Goal: Task Accomplishment & Management: Manage account settings

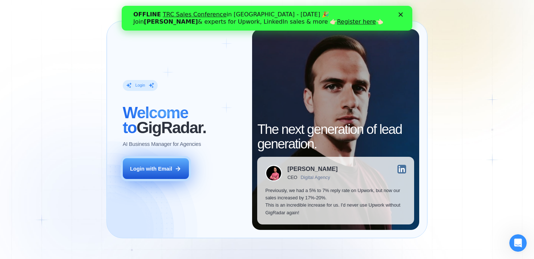
click at [166, 164] on button "Login with Email" at bounding box center [156, 168] width 66 height 21
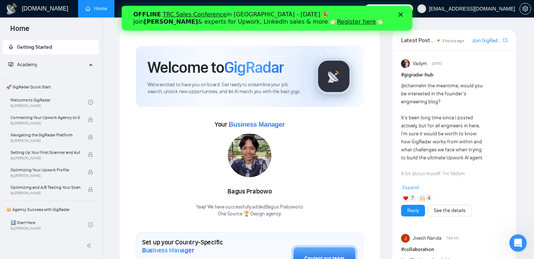
click at [400, 15] on icon "Закрити" at bounding box center [401, 14] width 4 height 4
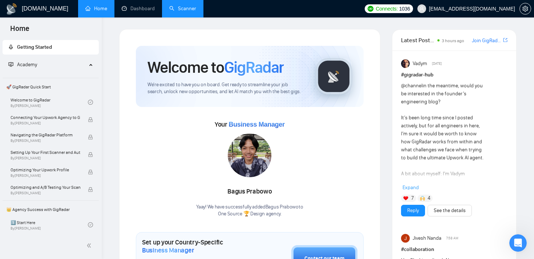
click at [179, 8] on link "Scanner" at bounding box center [182, 8] width 27 height 6
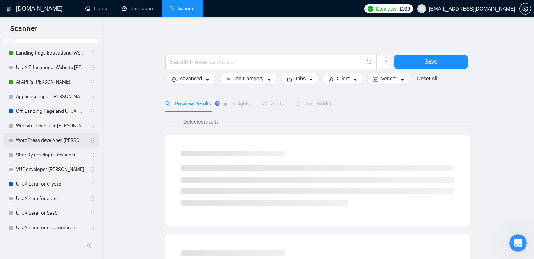
scroll to position [119, 0]
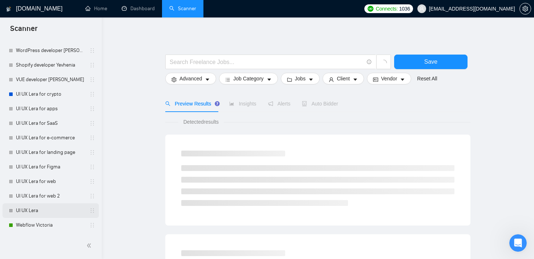
click at [31, 209] on link "UI UX Lera" at bounding box center [50, 210] width 69 height 15
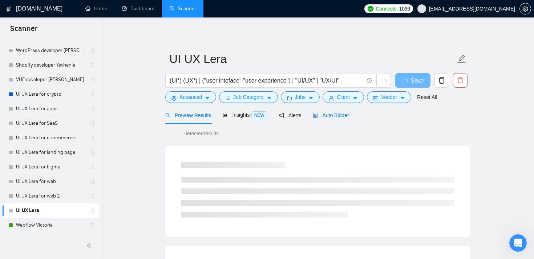
click at [334, 117] on span "Auto Bidder" at bounding box center [331, 115] width 36 height 6
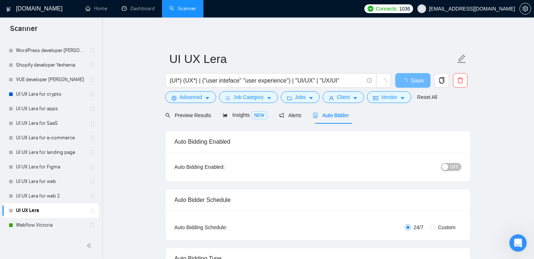
radio input "false"
radio input "true"
checkbox input "true"
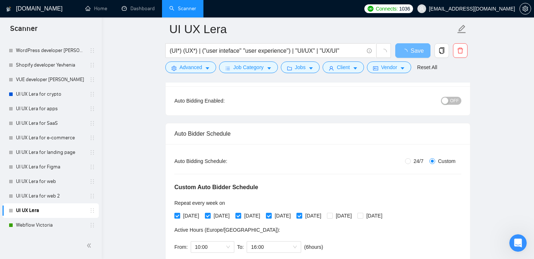
scroll to position [74, 0]
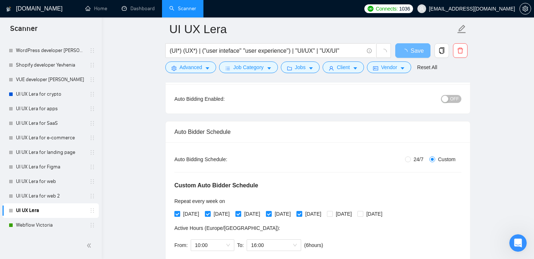
click at [444, 101] on div "button" at bounding box center [445, 99] width 7 height 7
click at [408, 52] on span "loading" at bounding box center [406, 52] width 9 height 6
click at [408, 52] on span "Save" at bounding box center [412, 50] width 13 height 9
checkbox input "true"
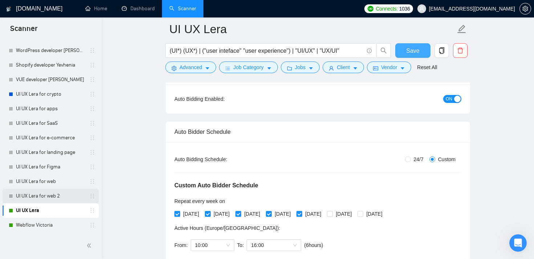
click at [54, 192] on link "UI UX Lera for web 2" at bounding box center [50, 196] width 69 height 15
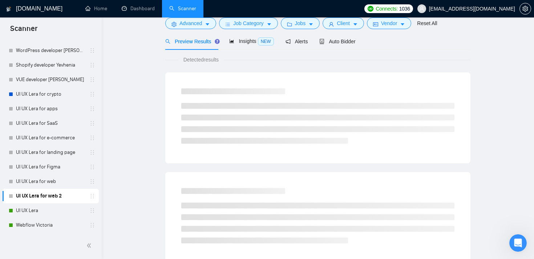
scroll to position [7, 0]
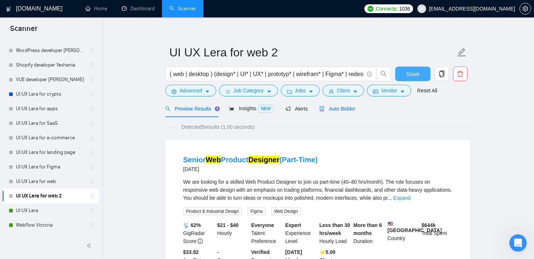
click at [338, 110] on span "Auto Bidder" at bounding box center [338, 109] width 36 height 6
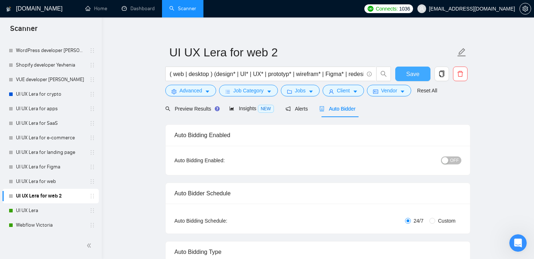
radio input "false"
radio input "true"
checkbox input "true"
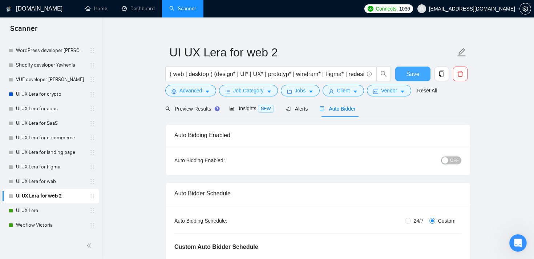
click at [453, 161] on span "OFF" at bounding box center [454, 160] width 9 height 8
click at [417, 74] on span "Save" at bounding box center [412, 73] width 13 height 9
checkbox input "true"
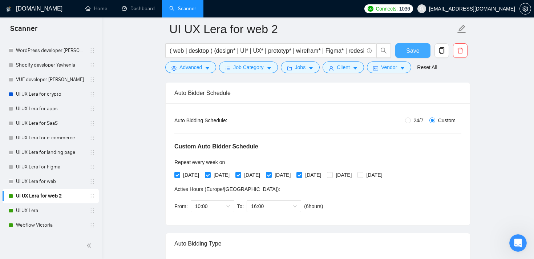
scroll to position [119, 0]
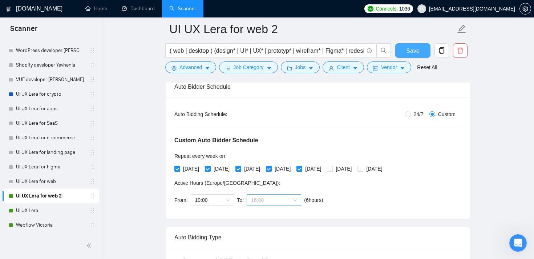
click at [299, 198] on div "16:00" at bounding box center [274, 200] width 55 height 12
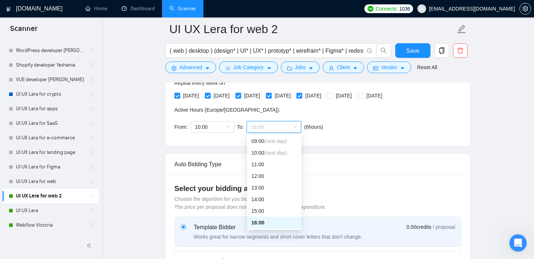
scroll to position [197, 0]
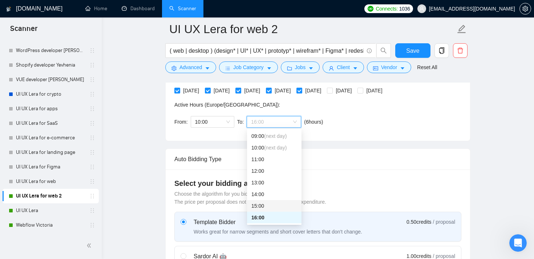
click at [259, 205] on div "15:00" at bounding box center [275, 206] width 46 height 8
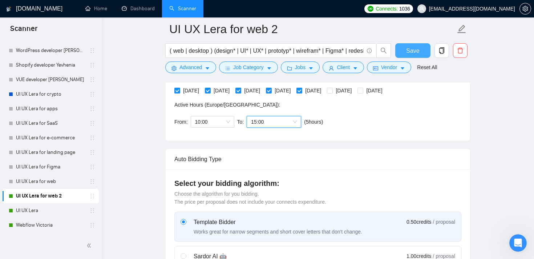
click at [412, 52] on span "Save" at bounding box center [412, 50] width 13 height 9
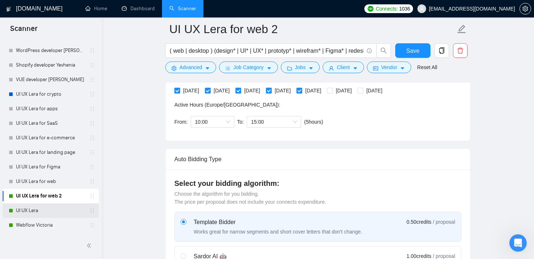
click at [27, 206] on link "UI UX Lera" at bounding box center [50, 210] width 69 height 15
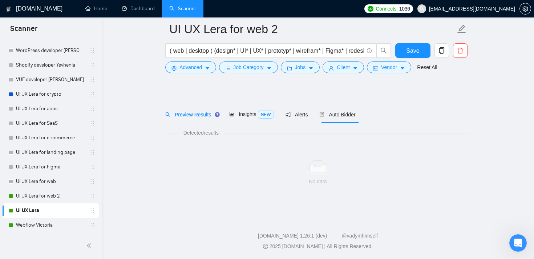
scroll to position [7, 0]
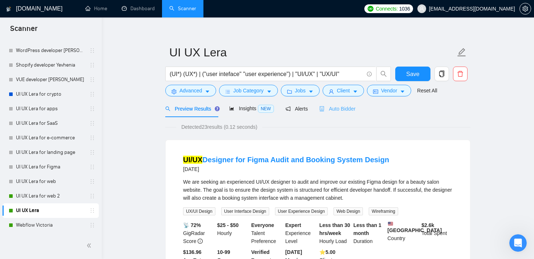
click at [343, 113] on div "Auto Bidder" at bounding box center [338, 108] width 36 height 17
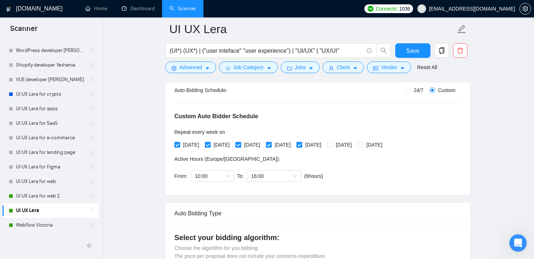
scroll to position [144, 0]
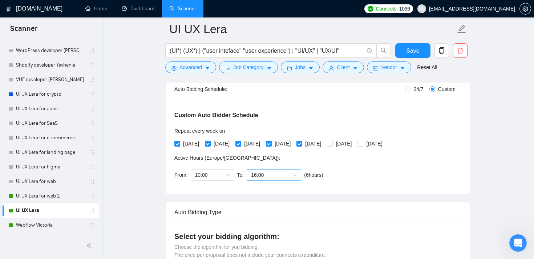
click at [296, 176] on span "16:00" at bounding box center [274, 174] width 46 height 11
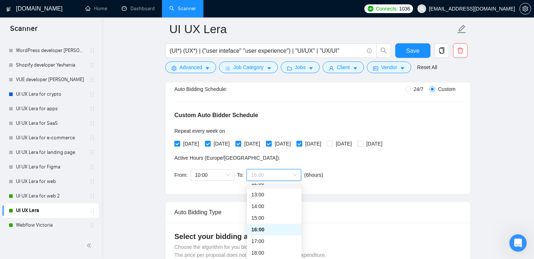
scroll to position [150, 0]
click at [260, 216] on div "15:00" at bounding box center [275, 214] width 46 height 8
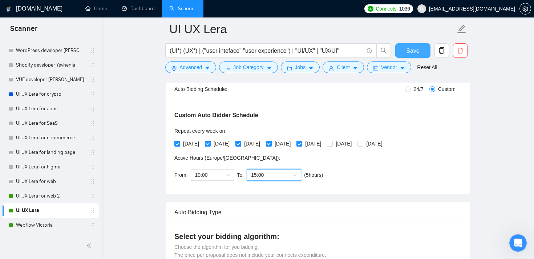
click at [410, 49] on span "Save" at bounding box center [412, 50] width 13 height 9
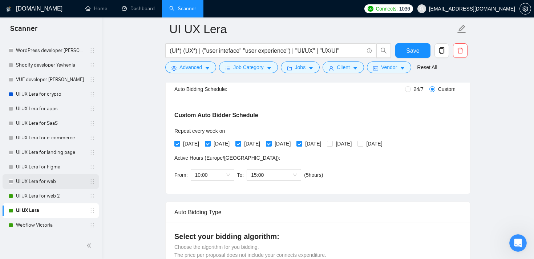
click at [25, 181] on link "UI UX Lera for web" at bounding box center [50, 181] width 69 height 15
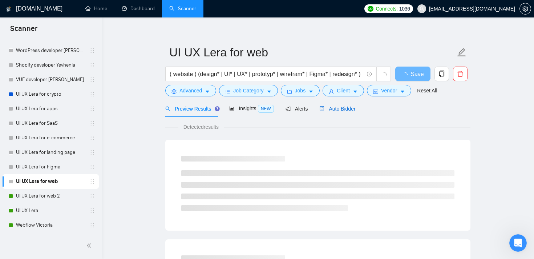
click at [342, 109] on span "Auto Bidder" at bounding box center [338, 109] width 36 height 6
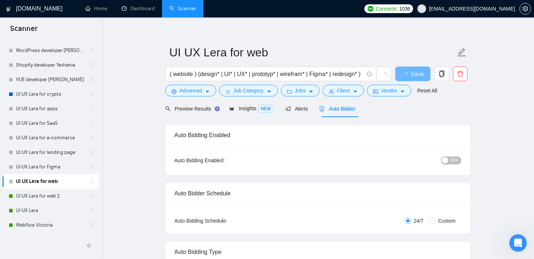
radio input "false"
radio input "true"
checkbox input "true"
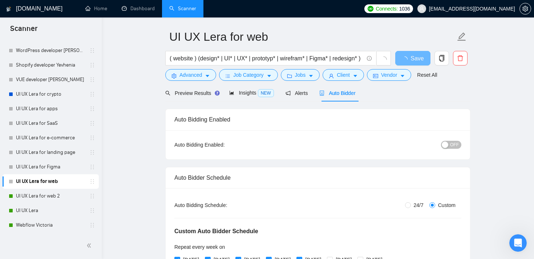
scroll to position [23, 0]
click at [453, 145] on span "OFF" at bounding box center [454, 144] width 9 height 8
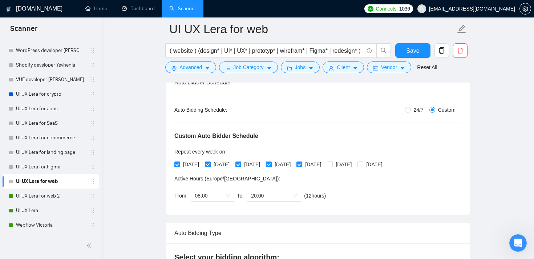
scroll to position [133, 0]
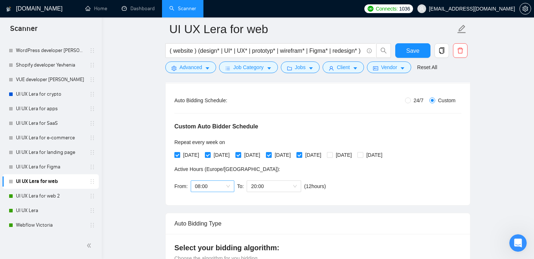
click at [224, 186] on span "08:00" at bounding box center [212, 186] width 35 height 11
click at [210, 226] on div "10:00" at bounding box center [213, 231] width 44 height 12
click at [282, 186] on span "20:00" at bounding box center [274, 186] width 46 height 11
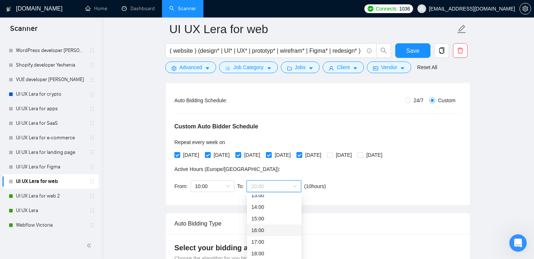
scroll to position [158, 0]
click at [264, 218] on div "15:00" at bounding box center [275, 217] width 46 height 8
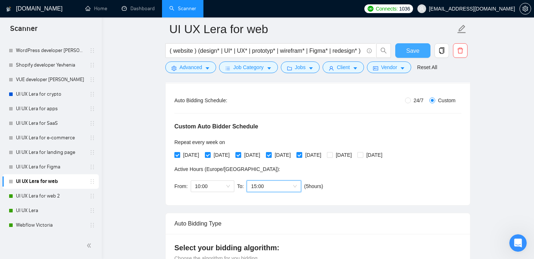
click at [418, 48] on span "Save" at bounding box center [412, 50] width 13 height 9
checkbox input "true"
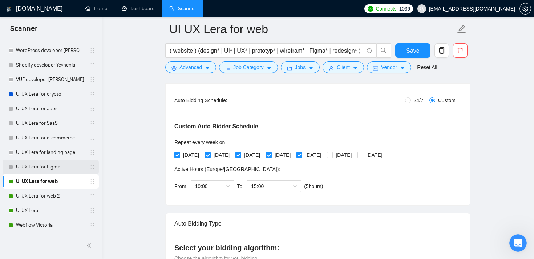
click at [52, 170] on link "UI UX Lera for Figma" at bounding box center [50, 167] width 69 height 15
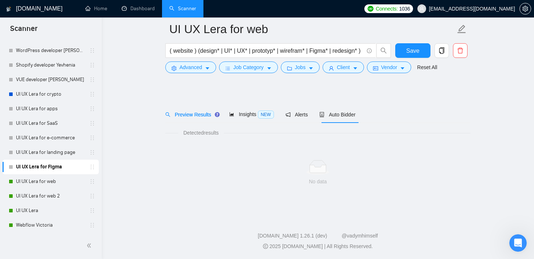
scroll to position [7, 0]
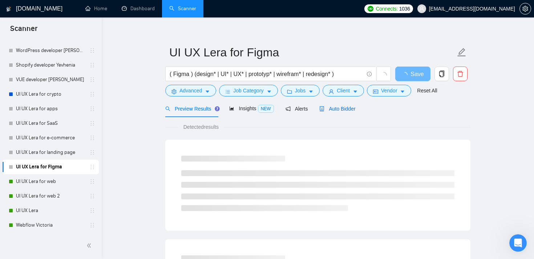
click at [341, 109] on span "Auto Bidder" at bounding box center [338, 109] width 36 height 6
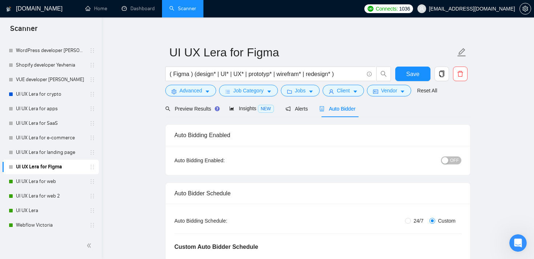
click at [458, 161] on span "OFF" at bounding box center [454, 160] width 9 height 8
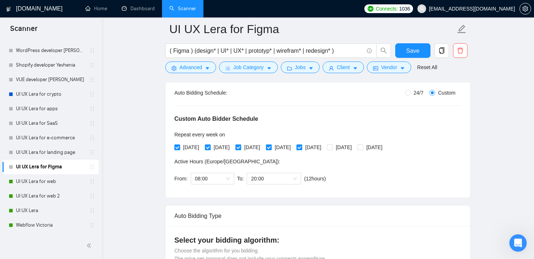
scroll to position [185, 0]
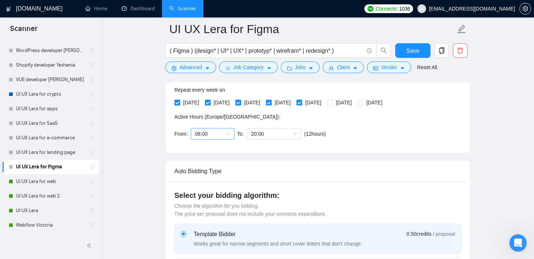
click at [224, 135] on span "08:00" at bounding box center [212, 133] width 35 height 11
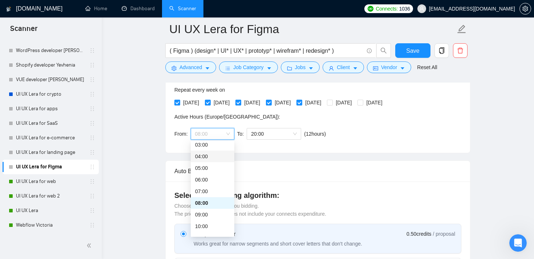
scroll to position [47, 0]
click at [206, 218] on div "10:00" at bounding box center [212, 217] width 35 height 8
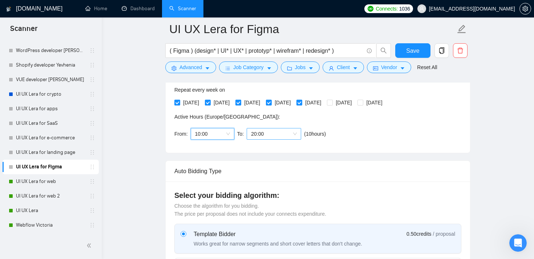
click at [294, 134] on span "20:00" at bounding box center [274, 133] width 46 height 11
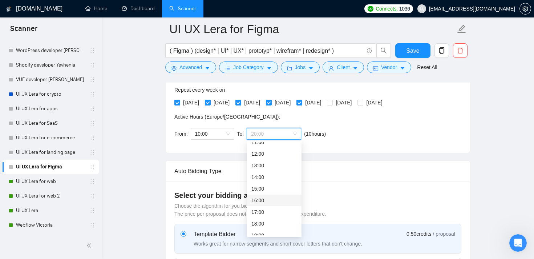
scroll to position [133, 0]
click at [270, 189] on div "15:00" at bounding box center [275, 189] width 46 height 8
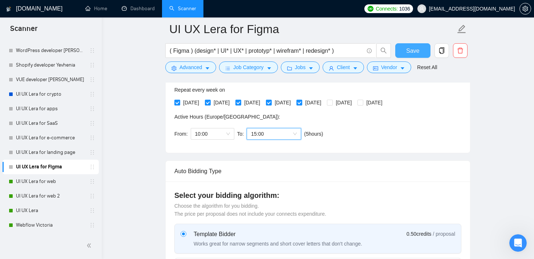
click at [409, 53] on span "Save" at bounding box center [412, 50] width 13 height 9
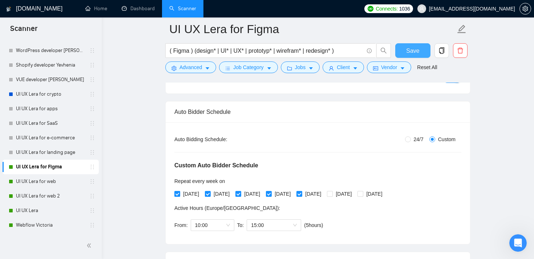
scroll to position [85, 0]
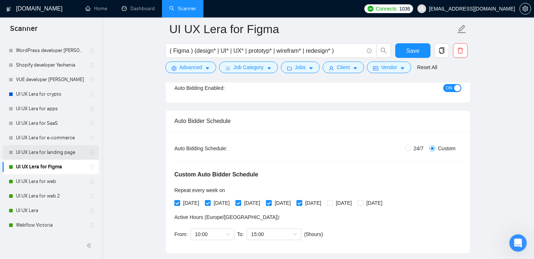
click at [62, 155] on link "UI UX Lera for landing page" at bounding box center [50, 152] width 69 height 15
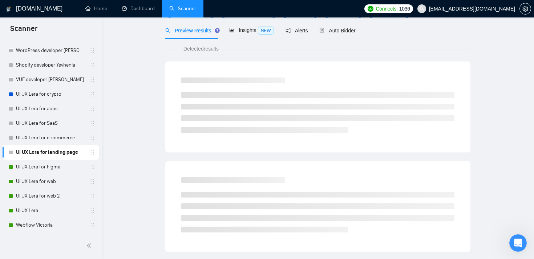
scroll to position [7, 0]
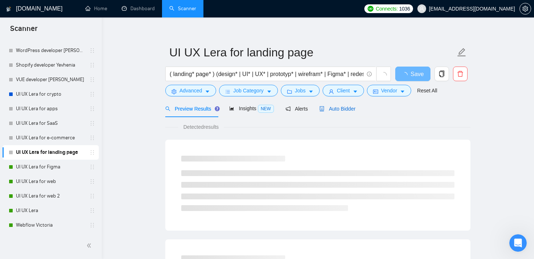
click at [332, 111] on span "Auto Bidder" at bounding box center [338, 109] width 36 height 6
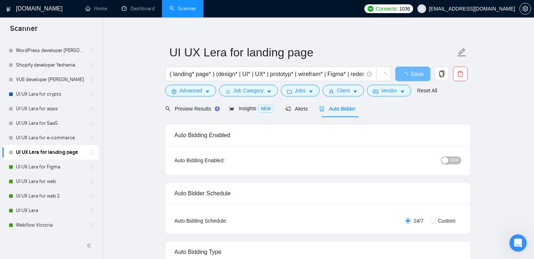
checkbox input "true"
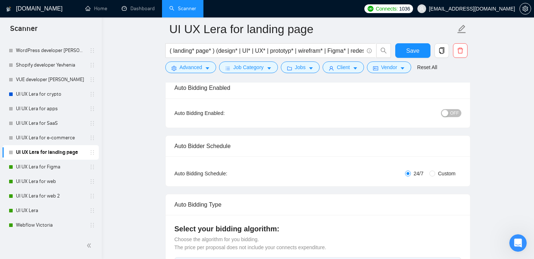
scroll to position [51, 0]
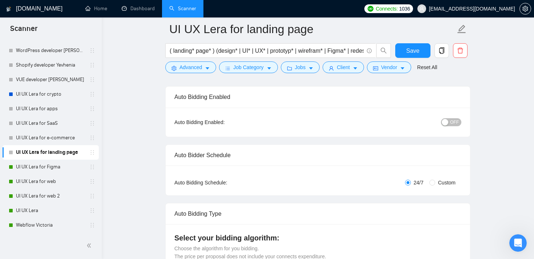
click at [454, 120] on span "OFF" at bounding box center [454, 122] width 9 height 8
click at [434, 181] on input "Custom" at bounding box center [433, 183] width 6 height 6
radio input "true"
radio input "false"
checkbox input "true"
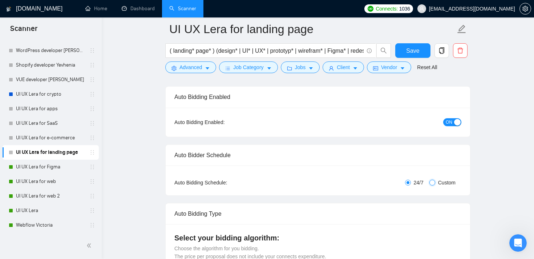
checkbox input "true"
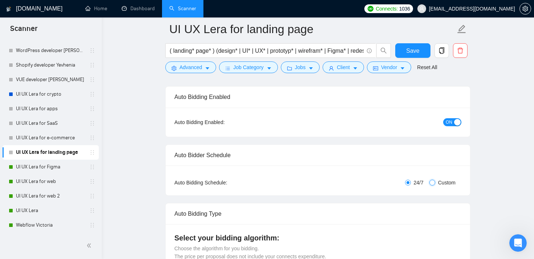
checkbox input "true"
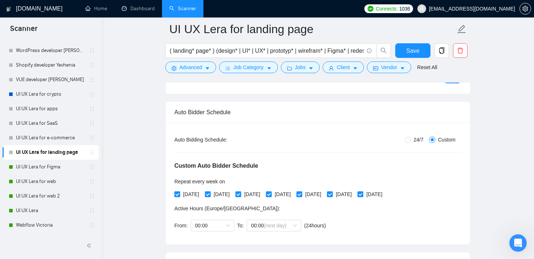
scroll to position [95, 0]
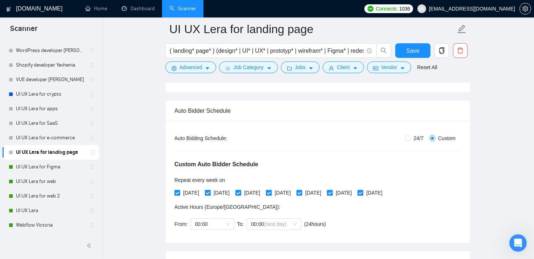
click at [332, 192] on input "[DATE]" at bounding box center [329, 192] width 5 height 5
checkbox input "false"
click at [385, 193] on span "[DATE]" at bounding box center [375, 193] width 22 height 8
click at [363, 193] on input "[DATE]" at bounding box center [360, 192] width 5 height 5
checkbox input "false"
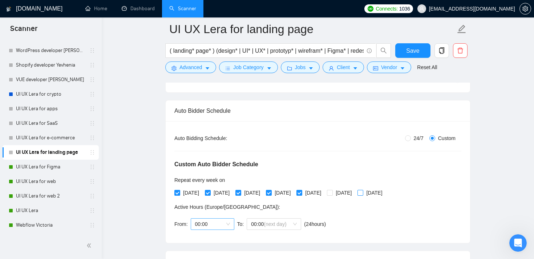
click at [229, 226] on span "00:00" at bounding box center [212, 223] width 35 height 11
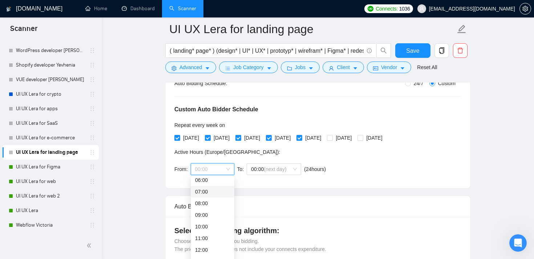
scroll to position [74, 0]
click at [210, 226] on div "10:00" at bounding box center [212, 225] width 35 height 8
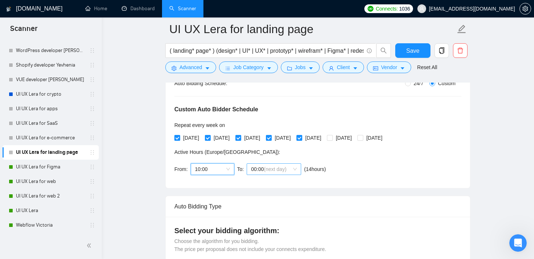
click at [291, 168] on span "00:00 (next day)" at bounding box center [274, 169] width 46 height 11
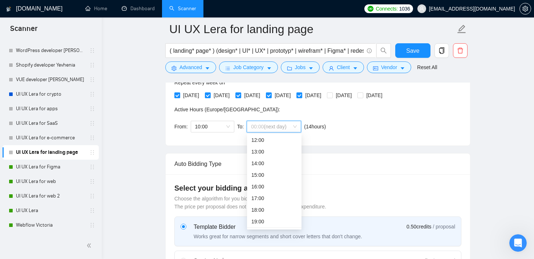
scroll to position [139, 0]
click at [263, 173] on div "15:00" at bounding box center [275, 176] width 46 height 8
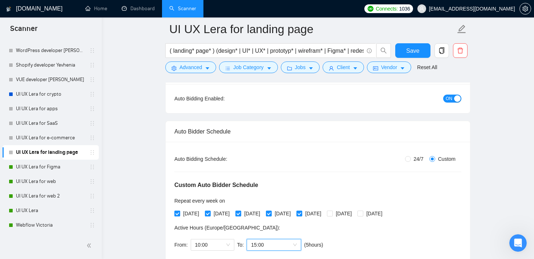
scroll to position [76, 0]
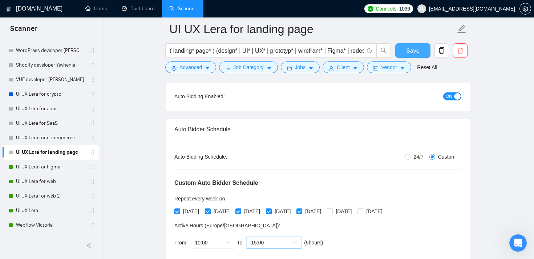
click at [408, 53] on span "Save" at bounding box center [412, 50] width 13 height 9
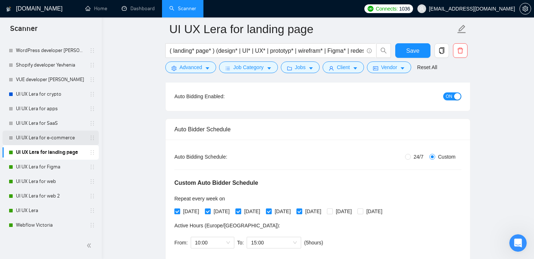
click at [37, 132] on link "UI UX Lera for e-commerce" at bounding box center [50, 138] width 69 height 15
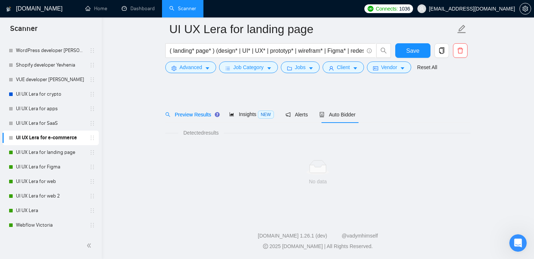
scroll to position [7, 0]
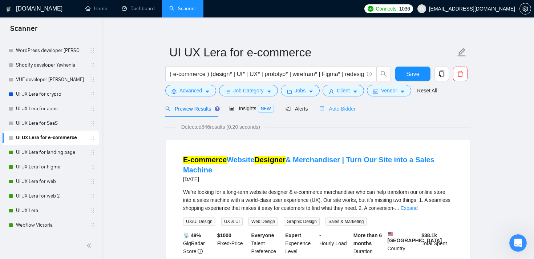
click at [340, 104] on div "Auto Bidder" at bounding box center [338, 108] width 36 height 17
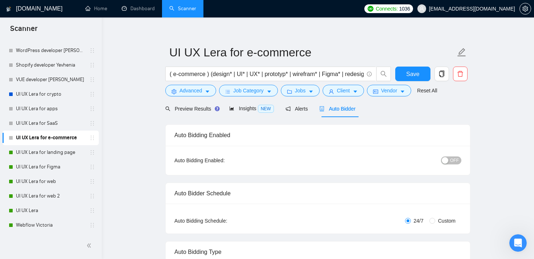
checkbox input "true"
click at [453, 157] on span "OFF" at bounding box center [454, 160] width 9 height 8
click at [432, 221] on input "Custom" at bounding box center [433, 221] width 6 height 6
radio input "true"
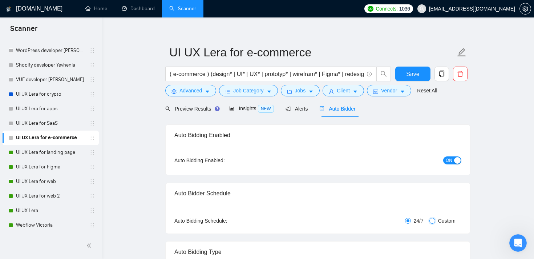
radio input "false"
checkbox input "true"
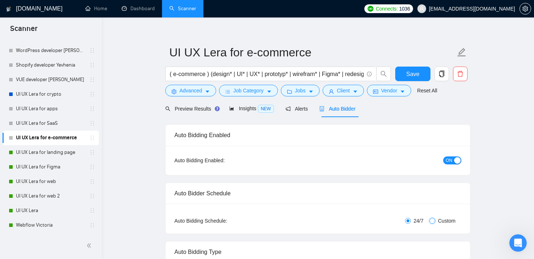
checkbox input "true"
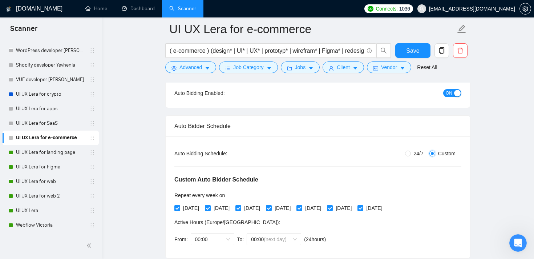
scroll to position [88, 0]
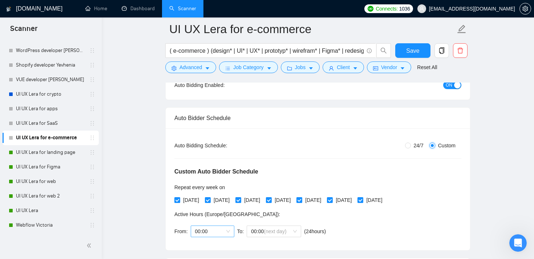
click at [224, 231] on span "00:00" at bounding box center [212, 231] width 35 height 11
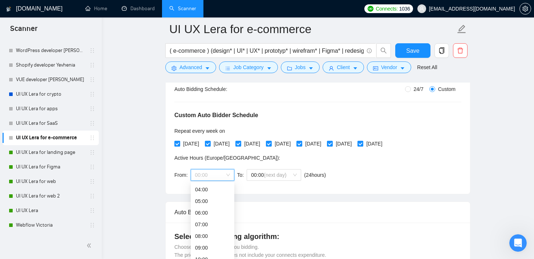
scroll to position [55, 0]
click at [203, 225] on div "08:00" at bounding box center [212, 227] width 35 height 8
click at [290, 177] on span "00:00 (next day)" at bounding box center [274, 174] width 46 height 11
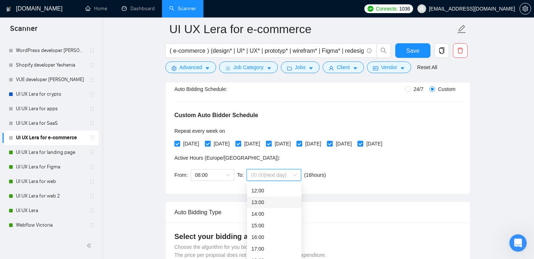
scroll to position [140, 0]
click at [265, 223] on div "15:00" at bounding box center [275, 223] width 46 height 8
click at [332, 145] on input "[DATE]" at bounding box center [329, 143] width 5 height 5
checkbox input "false"
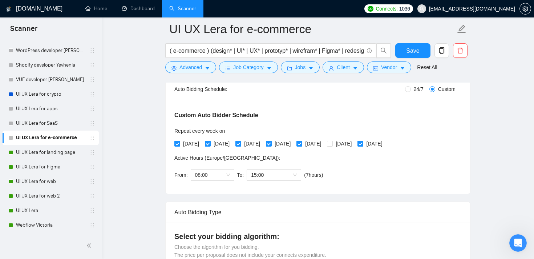
click at [363, 145] on input "[DATE]" at bounding box center [360, 143] width 5 height 5
checkbox input "false"
click at [418, 51] on span "Save" at bounding box center [412, 50] width 13 height 9
click at [229, 173] on span "08:00" at bounding box center [212, 174] width 35 height 11
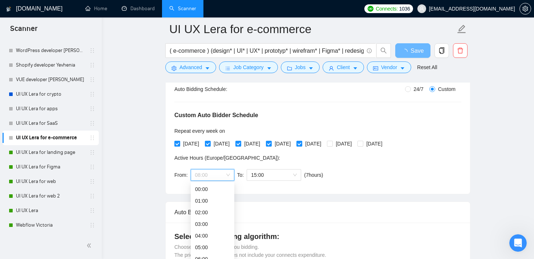
scroll to position [12, 0]
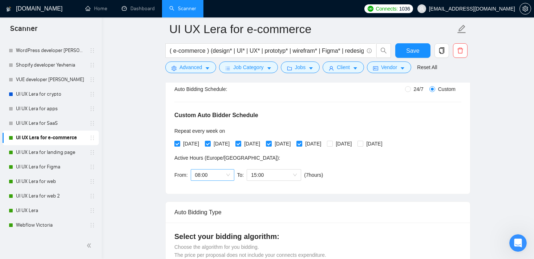
click at [224, 175] on span "08:00" at bounding box center [212, 174] width 35 height 11
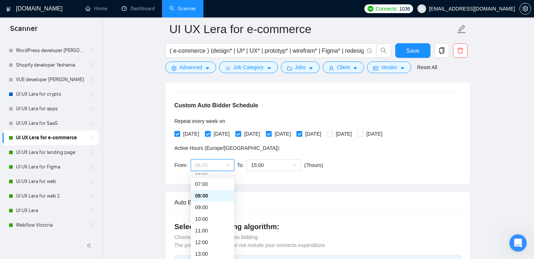
scroll to position [77, 0]
click at [204, 221] on div "10:00" at bounding box center [212, 219] width 35 height 8
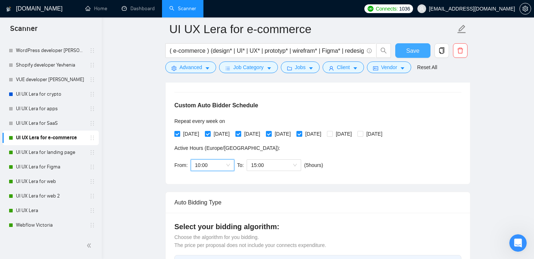
click at [404, 50] on button "Save" at bounding box center [413, 50] width 35 height 15
click at [41, 124] on link "UI UX Lera for SaaS" at bounding box center [50, 123] width 69 height 15
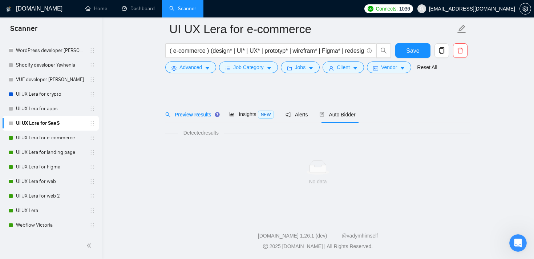
scroll to position [7, 0]
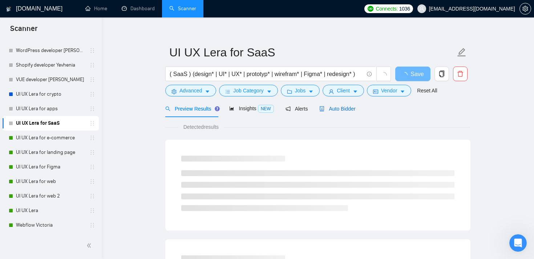
click at [329, 109] on span "Auto Bidder" at bounding box center [338, 109] width 36 height 6
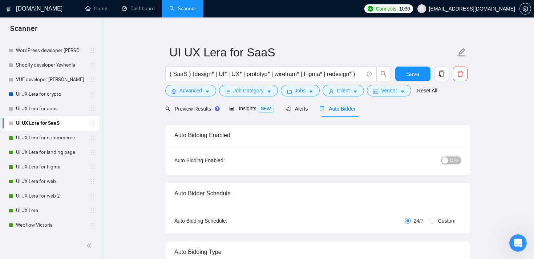
click at [458, 164] on span "OFF" at bounding box center [454, 160] width 9 height 8
click at [432, 220] on input "Custom" at bounding box center [433, 221] width 6 height 6
radio input "true"
radio input "false"
checkbox input "true"
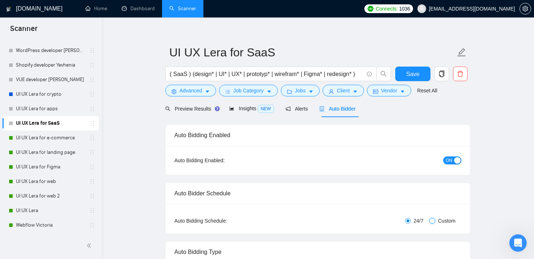
checkbox input "true"
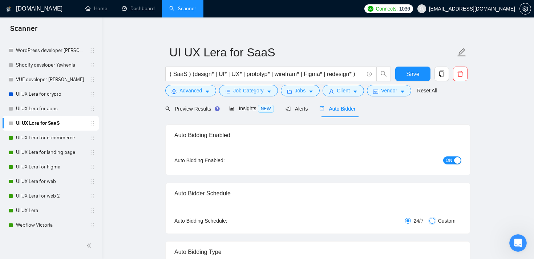
checkbox input "true"
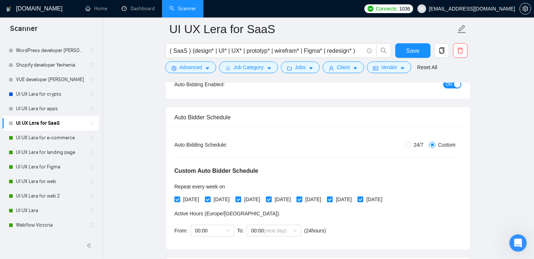
scroll to position [95, 0]
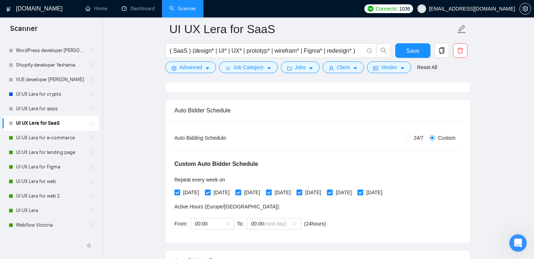
click at [332, 191] on input "[DATE]" at bounding box center [329, 191] width 5 height 5
checkbox input "false"
click at [363, 193] on input "[DATE]" at bounding box center [360, 191] width 5 height 5
checkbox input "false"
click at [226, 224] on span "00:00" at bounding box center [212, 223] width 35 height 11
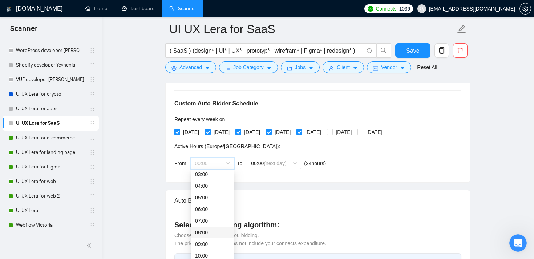
scroll to position [55, 0]
click at [218, 238] on div "10:00" at bounding box center [212, 239] width 35 height 8
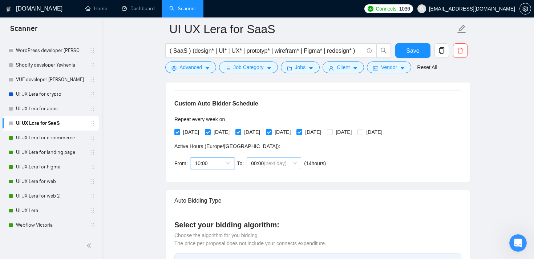
click at [286, 159] on span "00:00 (next day)" at bounding box center [274, 163] width 46 height 11
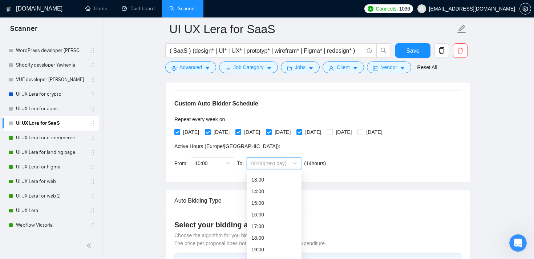
scroll to position [153, 0]
click at [263, 198] on div "15:00" at bounding box center [275, 199] width 46 height 8
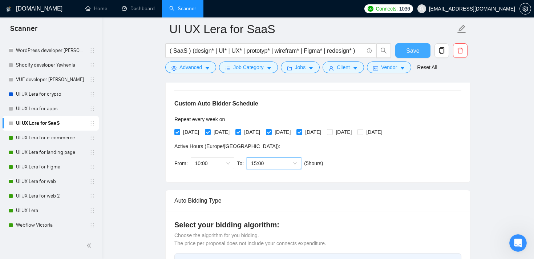
click at [407, 50] on span "Save" at bounding box center [412, 50] width 13 height 9
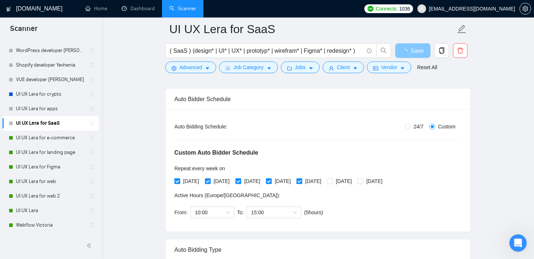
scroll to position [107, 0]
checkbox input "true"
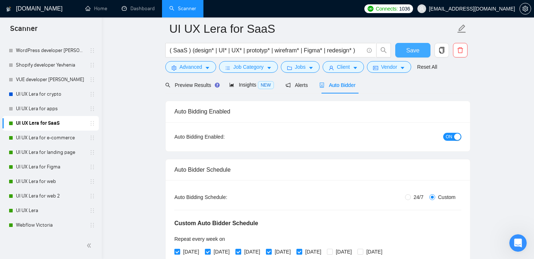
scroll to position [0, 0]
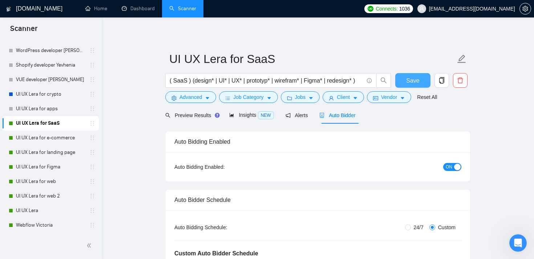
click at [410, 83] on span "Save" at bounding box center [412, 80] width 13 height 9
click at [55, 109] on link "UI UX Lera for apps" at bounding box center [50, 108] width 69 height 15
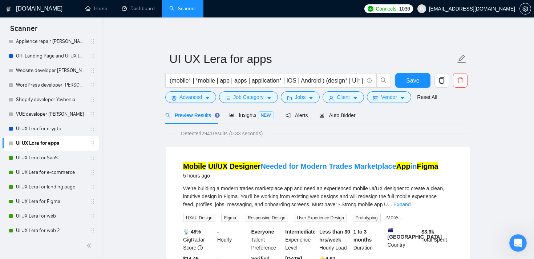
scroll to position [85, 0]
click at [336, 113] on span "Auto Bidder" at bounding box center [338, 115] width 36 height 6
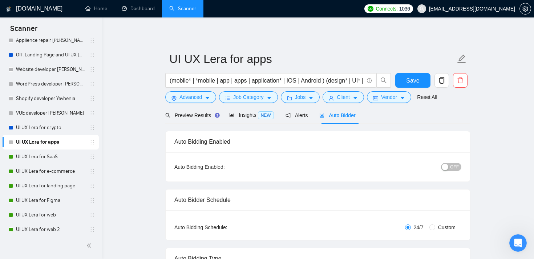
checkbox input "true"
click at [449, 166] on button "OFF" at bounding box center [451, 167] width 20 height 8
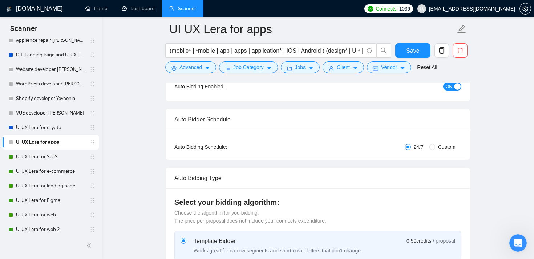
scroll to position [87, 0]
click at [434, 147] on input "Custom" at bounding box center [433, 146] width 6 height 6
radio input "true"
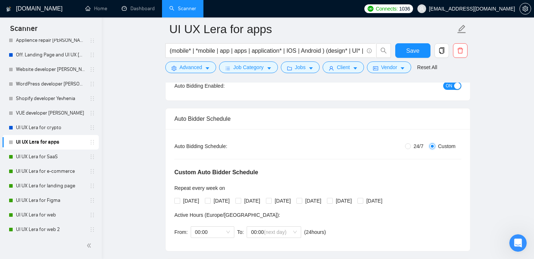
radio input "false"
checkbox input "true"
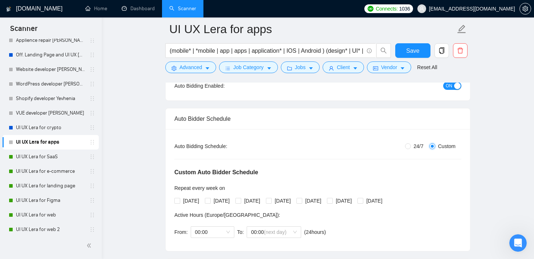
checkbox input "true"
click at [332, 201] on input "[DATE]" at bounding box center [329, 200] width 5 height 5
checkbox input "false"
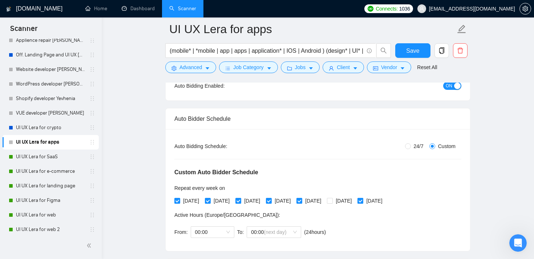
click at [363, 200] on input "[DATE]" at bounding box center [360, 200] width 5 height 5
checkbox input "false"
click at [234, 232] on div "From: 00:00 To: 00:00 (next day) ( 24 hours) [GEOGRAPHIC_DATA]/[GEOGRAPHIC_DATA]" at bounding box center [251, 232] width 155 height 20
click at [228, 230] on span "00:00" at bounding box center [212, 231] width 35 height 11
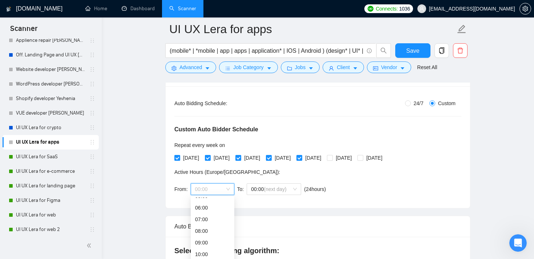
scroll to position [68, 0]
click at [207, 249] on div "10:00" at bounding box center [212, 251] width 35 height 8
click at [283, 190] on span "(next day)" at bounding box center [275, 189] width 23 height 6
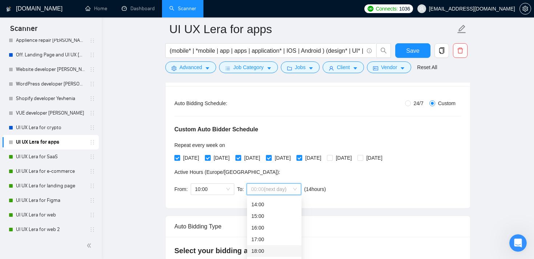
scroll to position [161, 0]
click at [269, 217] on div "15:00" at bounding box center [275, 217] width 46 height 8
click at [410, 55] on span "Save" at bounding box center [412, 50] width 13 height 9
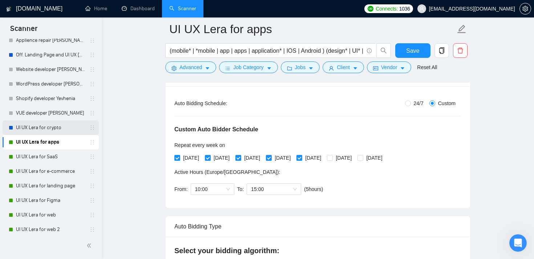
click at [41, 127] on link "UI UX Lera for crypto" at bounding box center [50, 127] width 69 height 15
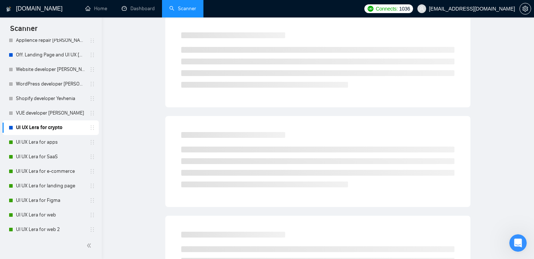
scroll to position [7, 0]
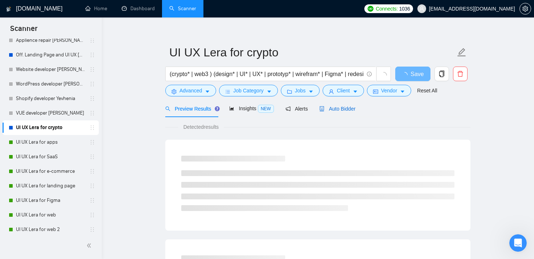
click at [344, 110] on span "Auto Bidder" at bounding box center [338, 109] width 36 height 6
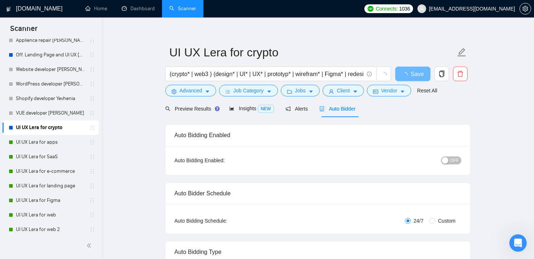
click at [454, 162] on span "OFF" at bounding box center [454, 160] width 9 height 8
click at [434, 220] on input "Custom" at bounding box center [433, 221] width 6 height 6
radio input "true"
radio input "false"
checkbox input "true"
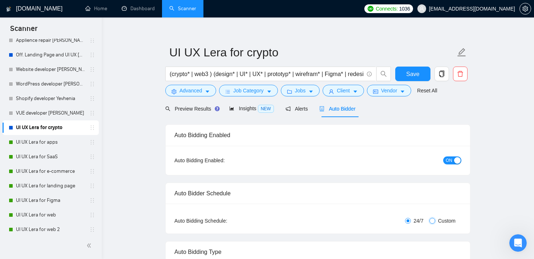
checkbox input "true"
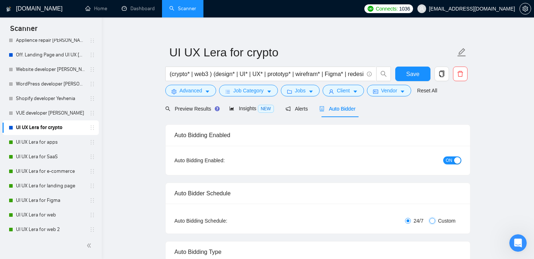
checkbox input "true"
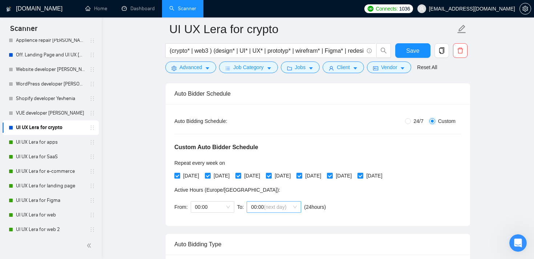
scroll to position [115, 0]
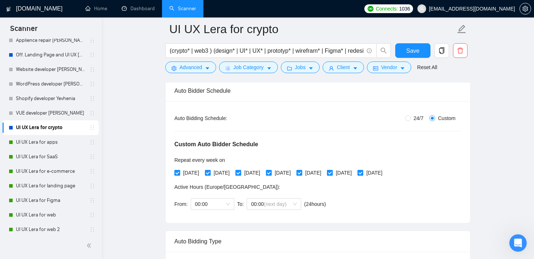
click at [332, 172] on input "[DATE]" at bounding box center [329, 172] width 5 height 5
checkbox input "false"
click at [364, 172] on span at bounding box center [361, 173] width 6 height 6
click at [363, 172] on input "[DATE]" at bounding box center [360, 172] width 5 height 5
checkbox input "false"
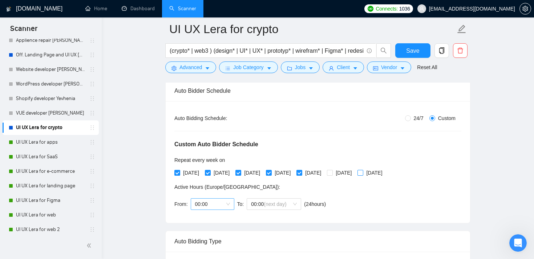
click at [224, 204] on span "00:00" at bounding box center [212, 203] width 35 height 11
click at [211, 244] on div "10:00" at bounding box center [212, 242] width 35 height 8
click at [273, 201] on span "(next day)" at bounding box center [275, 204] width 23 height 6
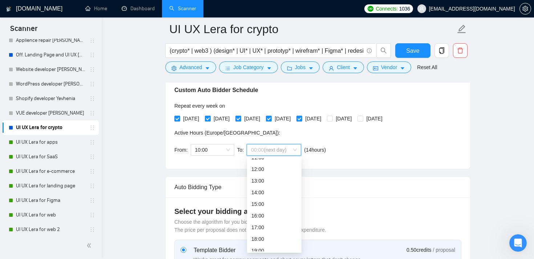
scroll to position [136, 0]
click at [273, 201] on div "15:00" at bounding box center [275, 202] width 46 height 8
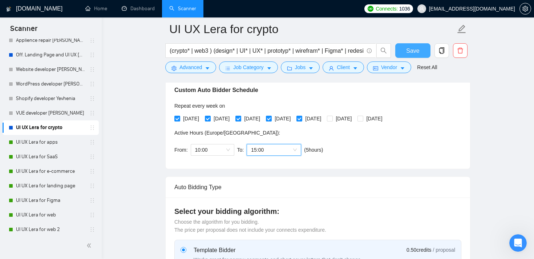
click at [417, 51] on span "Save" at bounding box center [412, 50] width 13 height 9
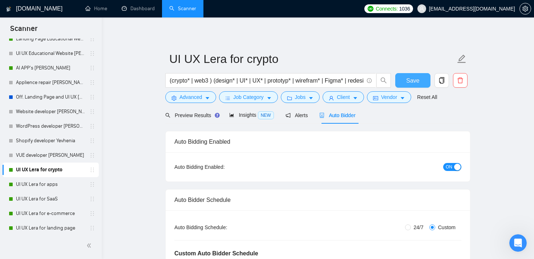
scroll to position [0, 0]
